Goal: Task Accomplishment & Management: Use online tool/utility

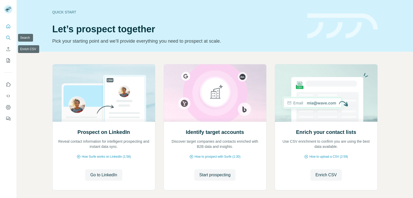
scroll to position [25, 0]
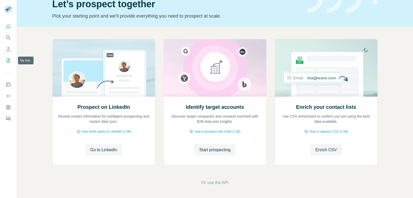
click at [5, 62] on button "My lists" at bounding box center [8, 60] width 8 height 9
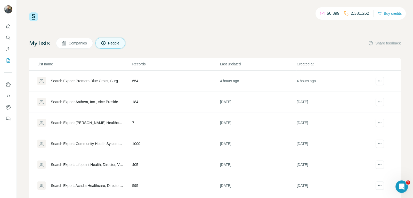
click at [104, 79] on div "Search Export: Premera Blue Cross, Surgery Partners, Inc, [PERSON_NAME] Health,…" at bounding box center [87, 80] width 73 height 5
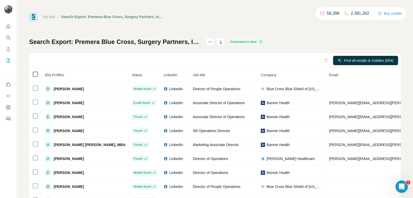
click at [38, 75] on icon at bounding box center [35, 74] width 6 height 6
click at [223, 43] on icon "button" at bounding box center [220, 41] width 5 height 5
